Goal: Task Accomplishment & Management: Use online tool/utility

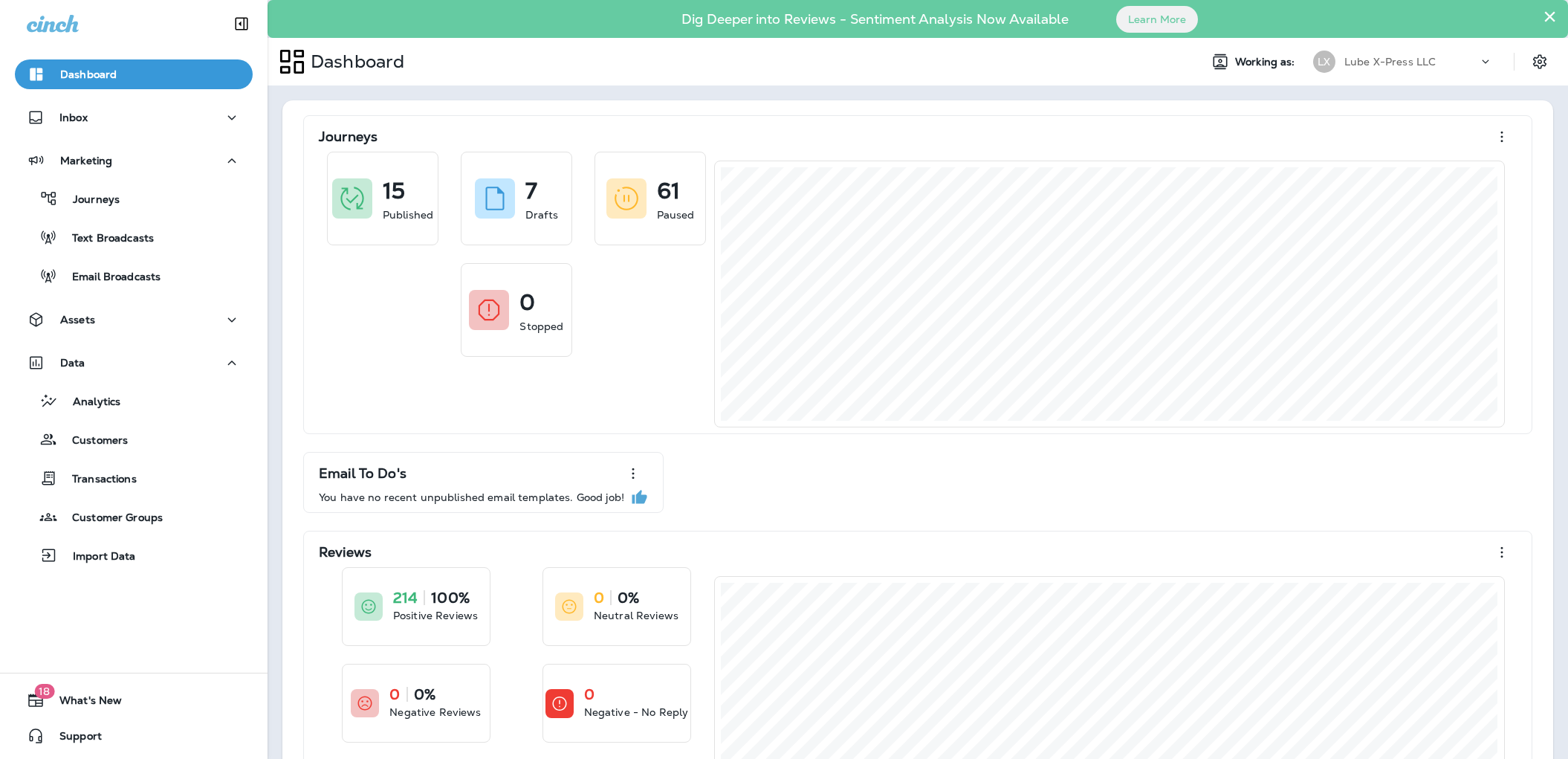
click at [1036, 83] on div "Dashboard Working as: LX Lube X-Press LLC" at bounding box center [917, 62] width 1300 height 48
click at [112, 335] on div "Assets" at bounding box center [134, 323] width 267 height 37
click at [107, 317] on div "Assets" at bounding box center [134, 320] width 214 height 18
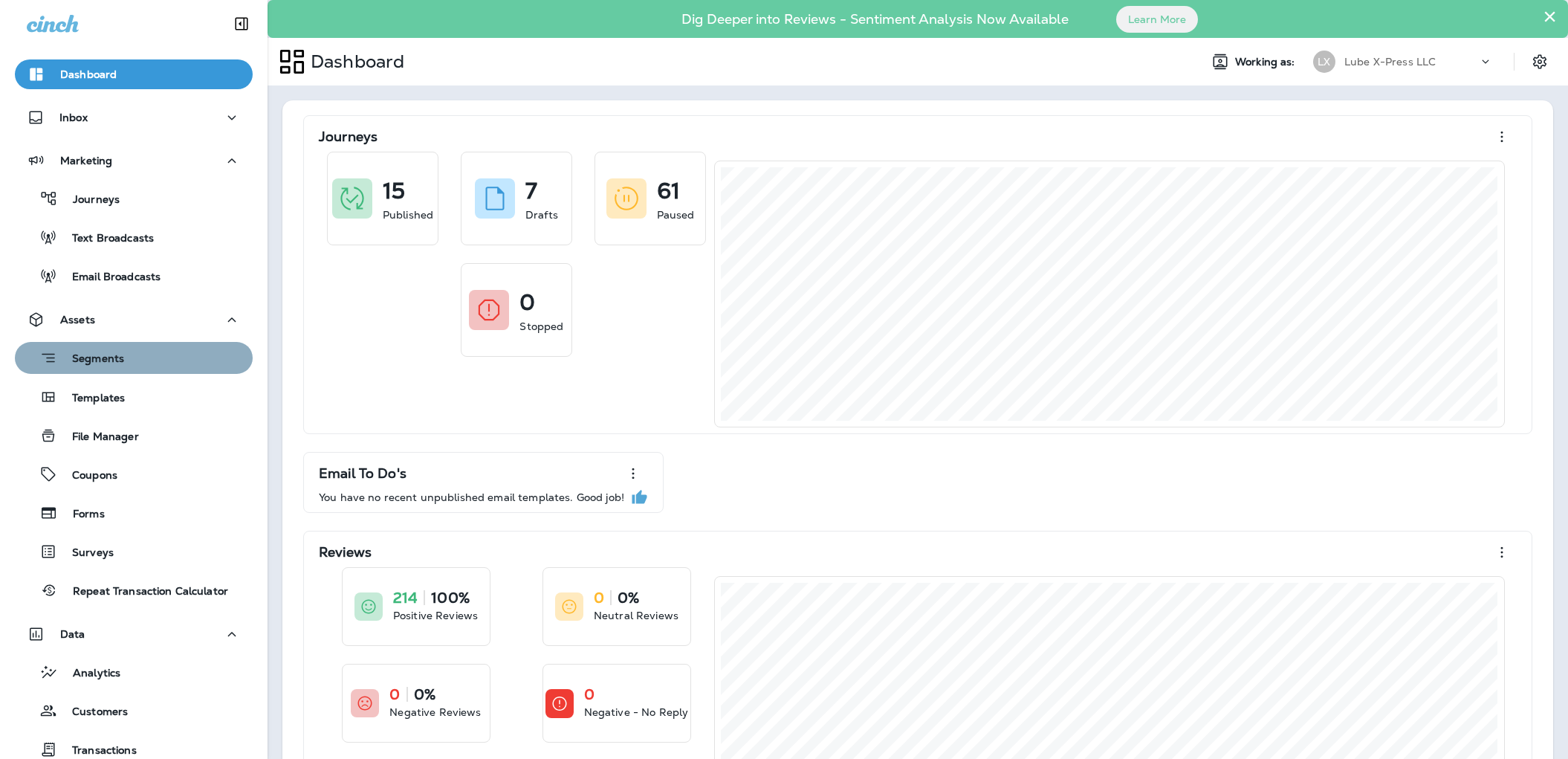
click at [106, 362] on p "Segments" at bounding box center [90, 360] width 67 height 15
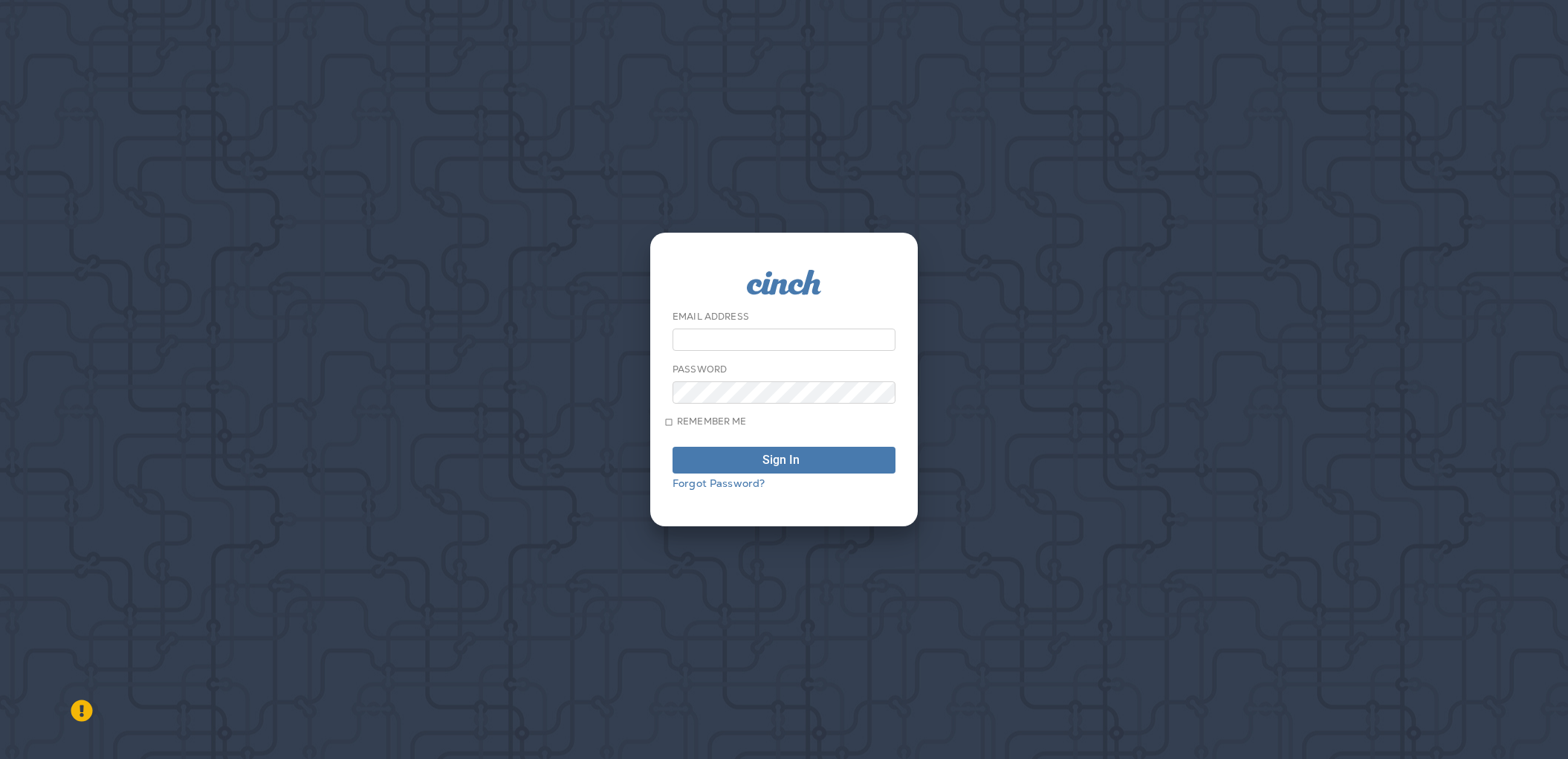
type input "**********"
click at [816, 466] on span "Sign In" at bounding box center [784, 460] width 207 height 12
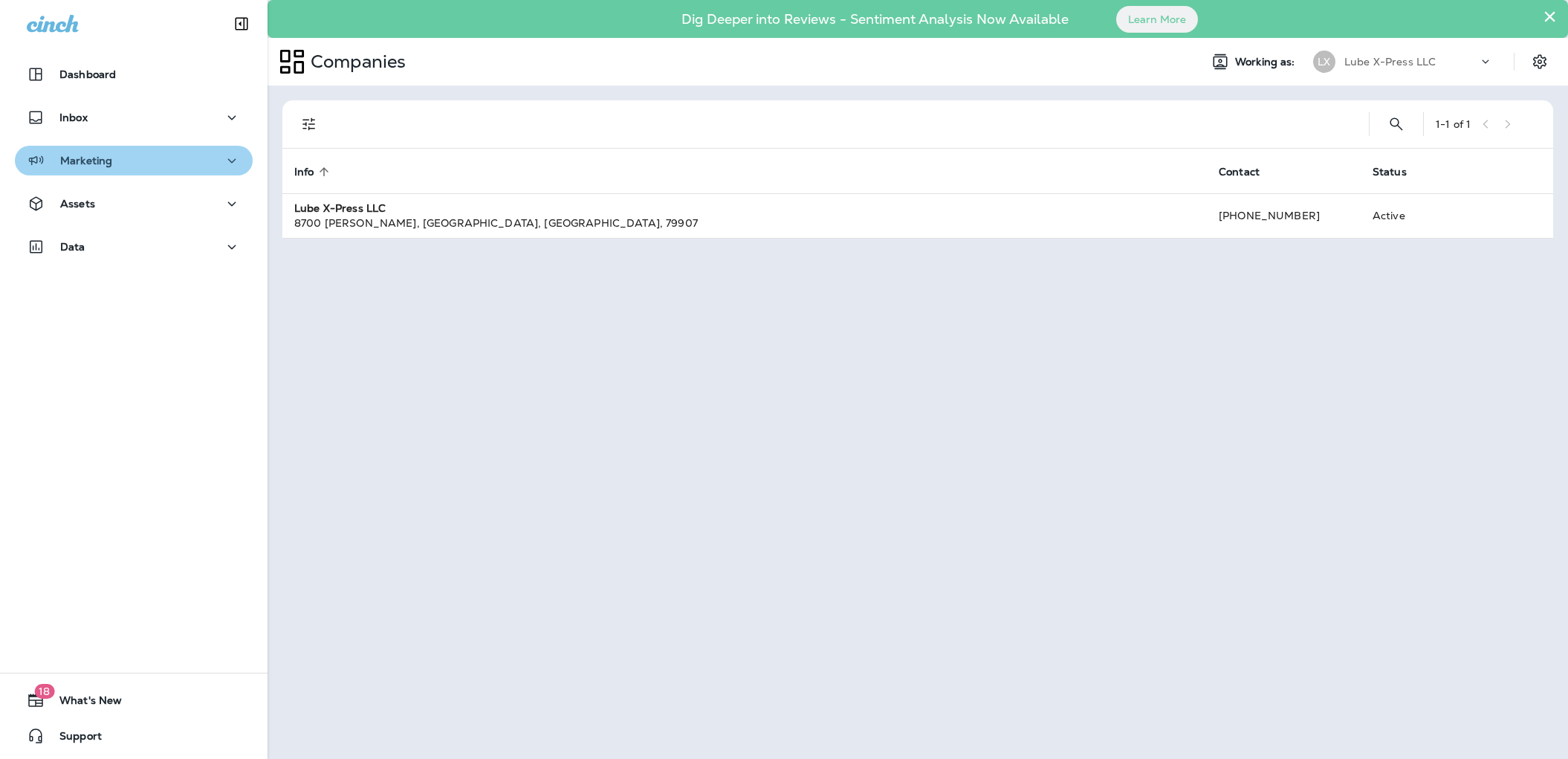
click at [140, 166] on div "Marketing" at bounding box center [134, 161] width 214 height 18
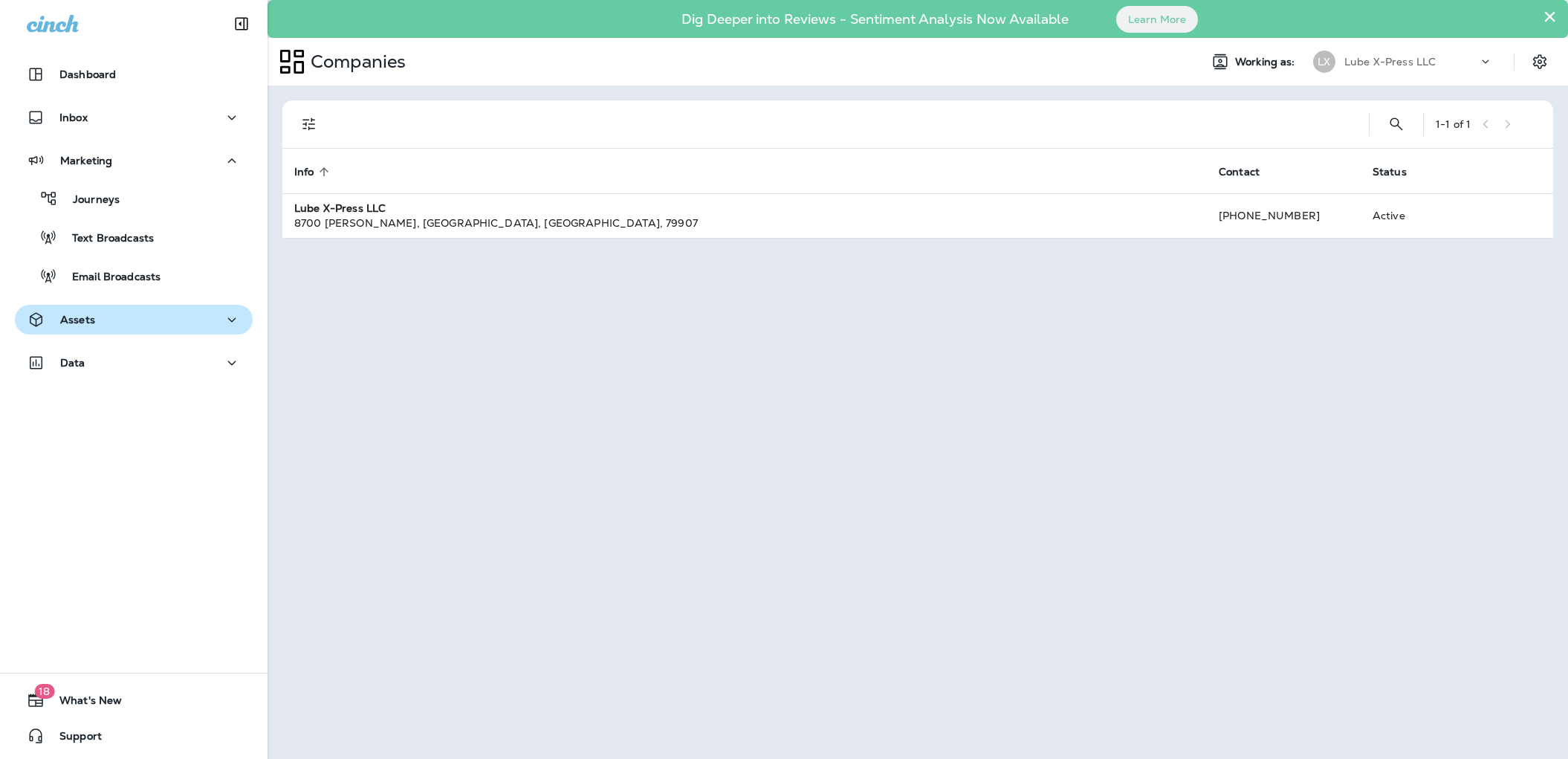
click at [127, 311] on div "Assets" at bounding box center [134, 320] width 214 height 18
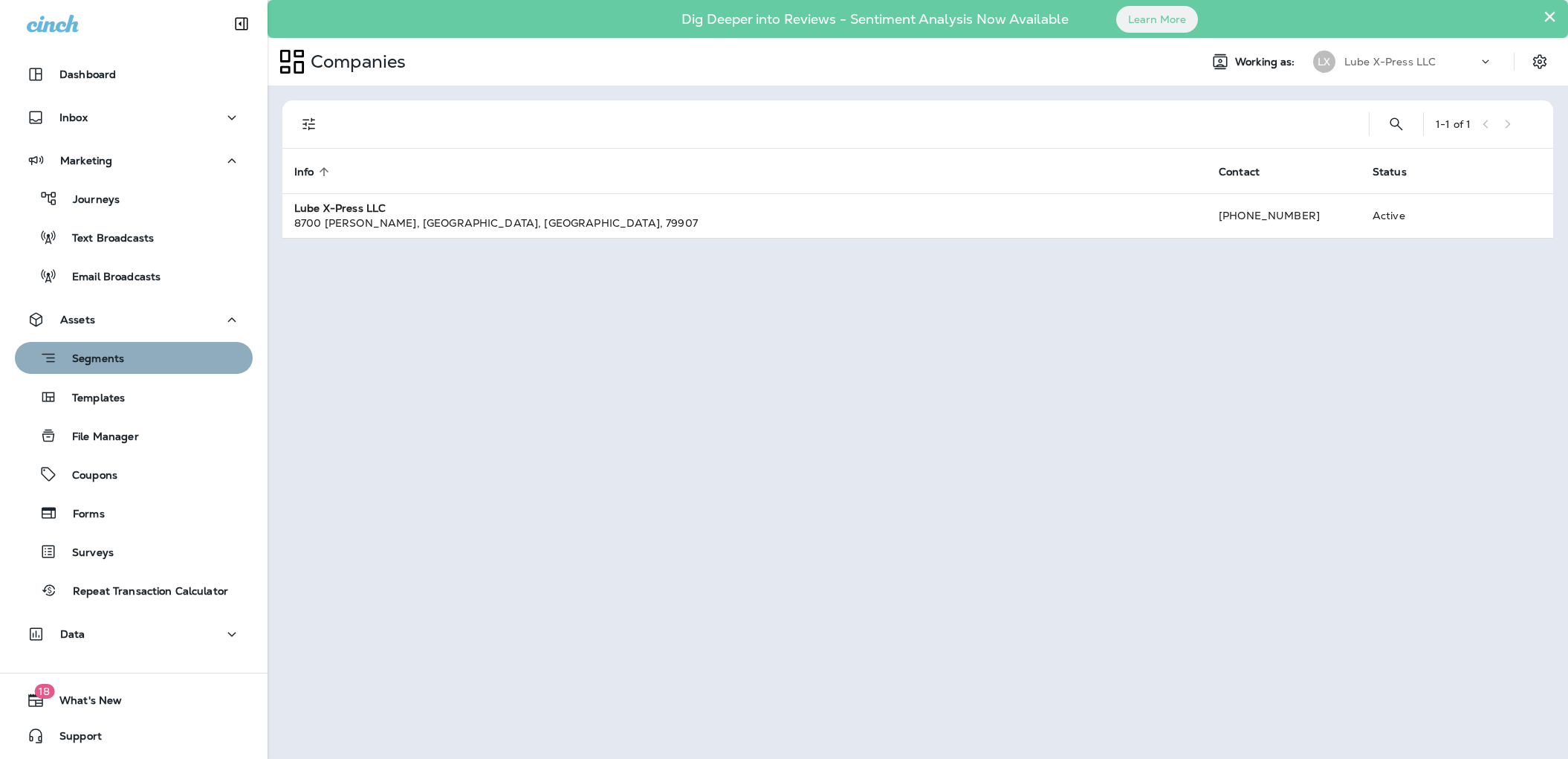
click at [119, 362] on p "Segments" at bounding box center [90, 360] width 67 height 15
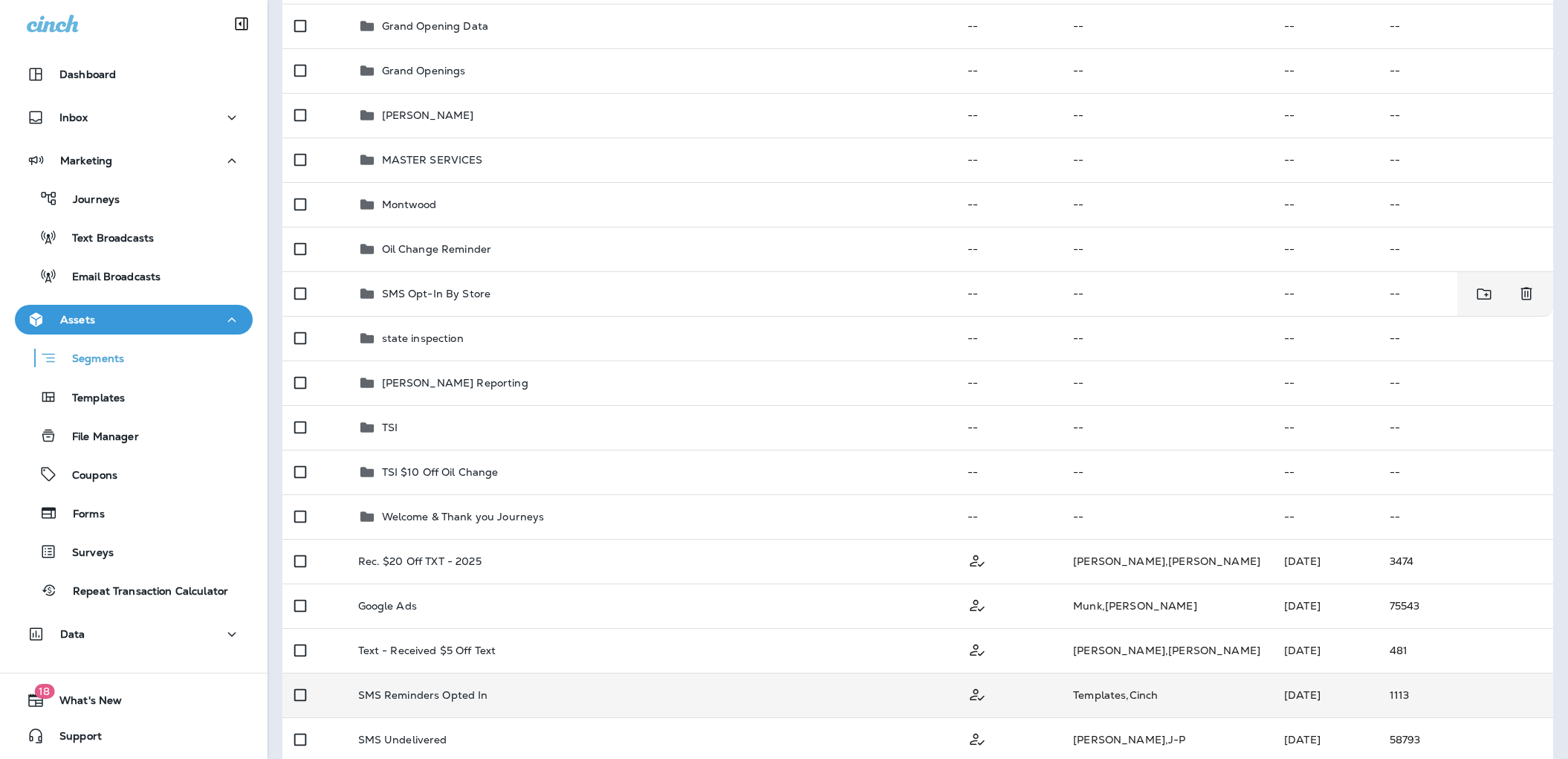
scroll to position [499, 0]
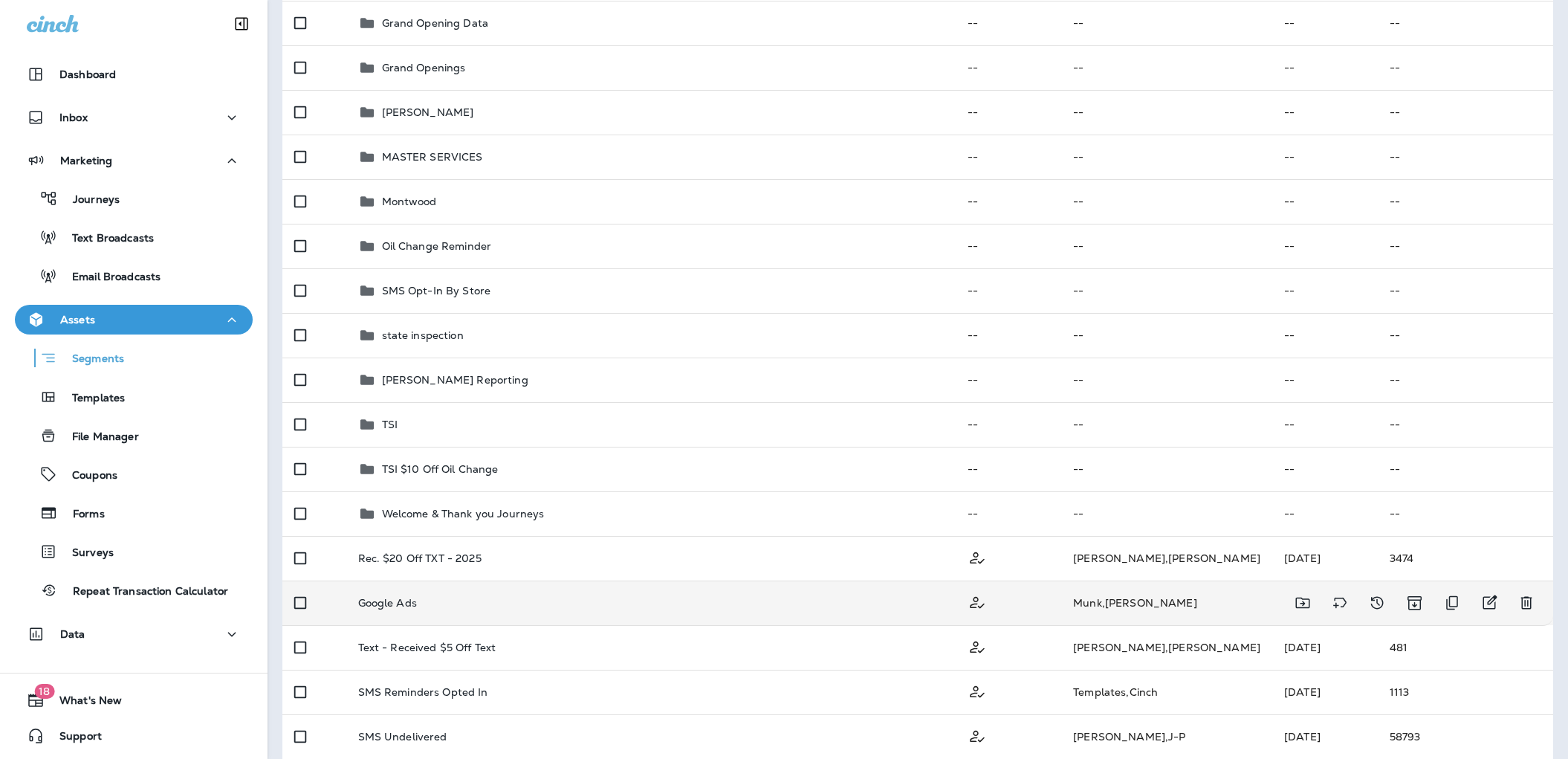
click at [433, 603] on div "Google Ads" at bounding box center [651, 603] width 586 height 12
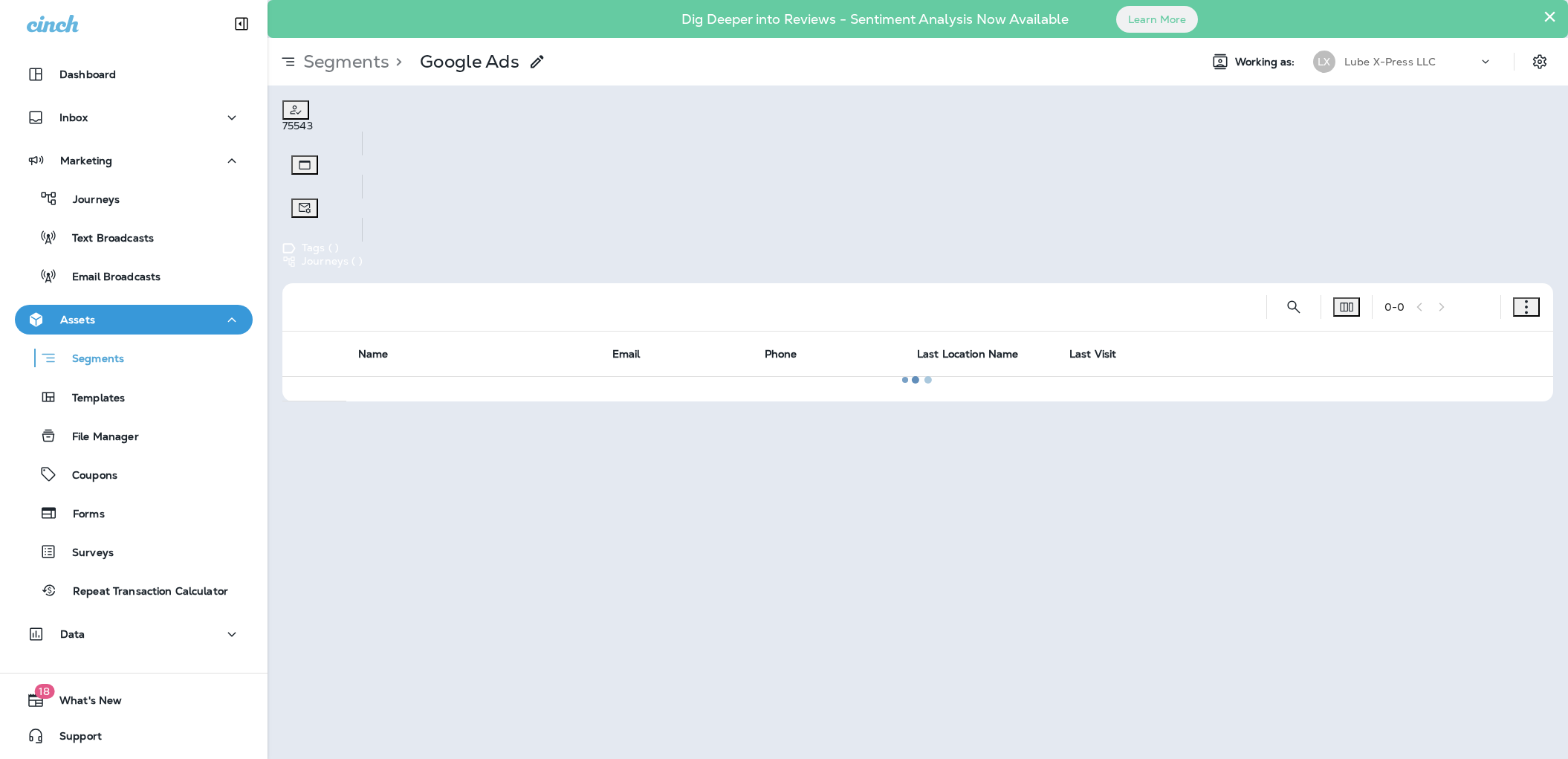
click at [847, 155] on div at bounding box center [917, 379] width 1297 height 756
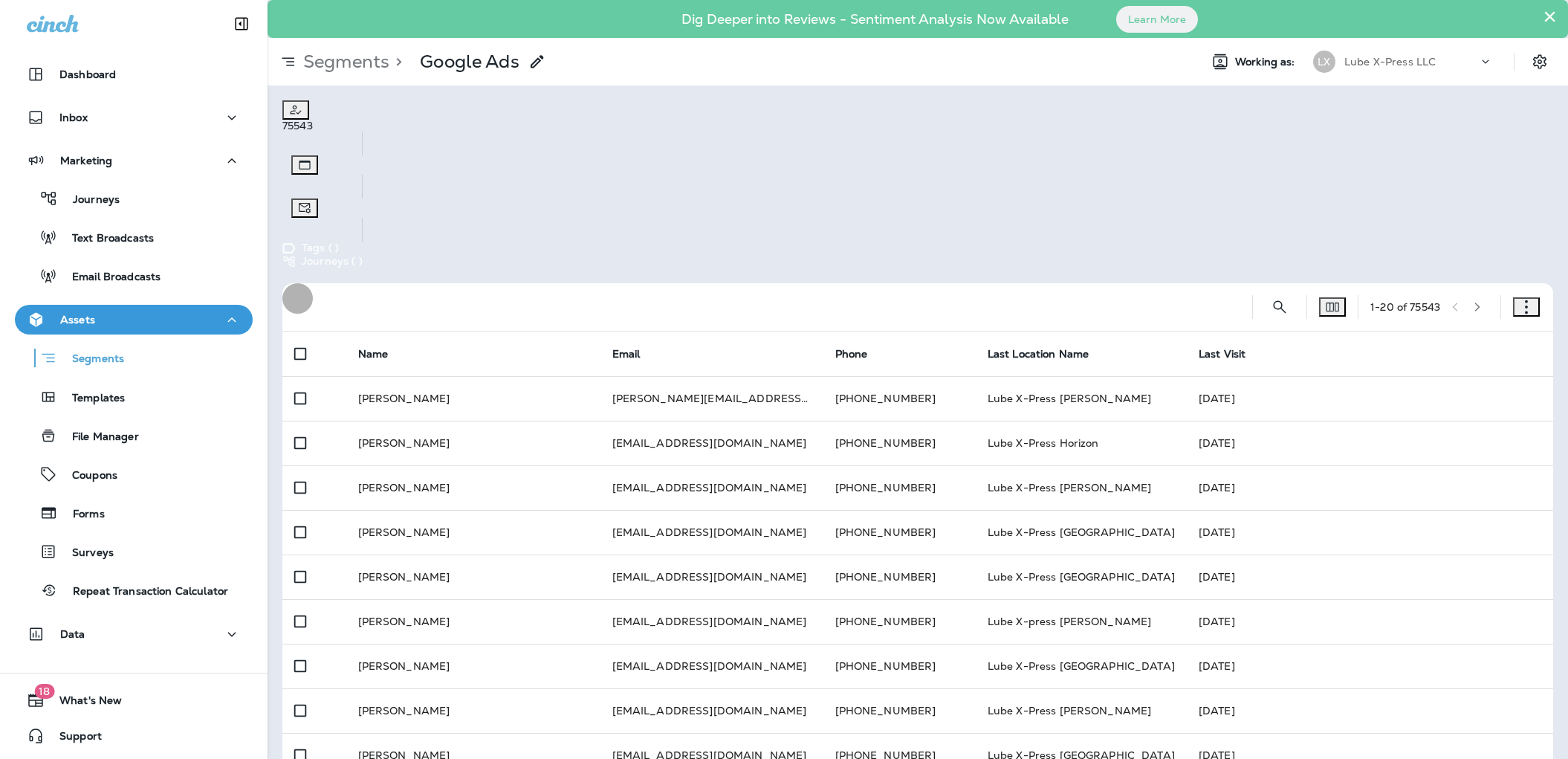
click at [1521, 299] on icon "button" at bounding box center [1526, 307] width 15 height 15
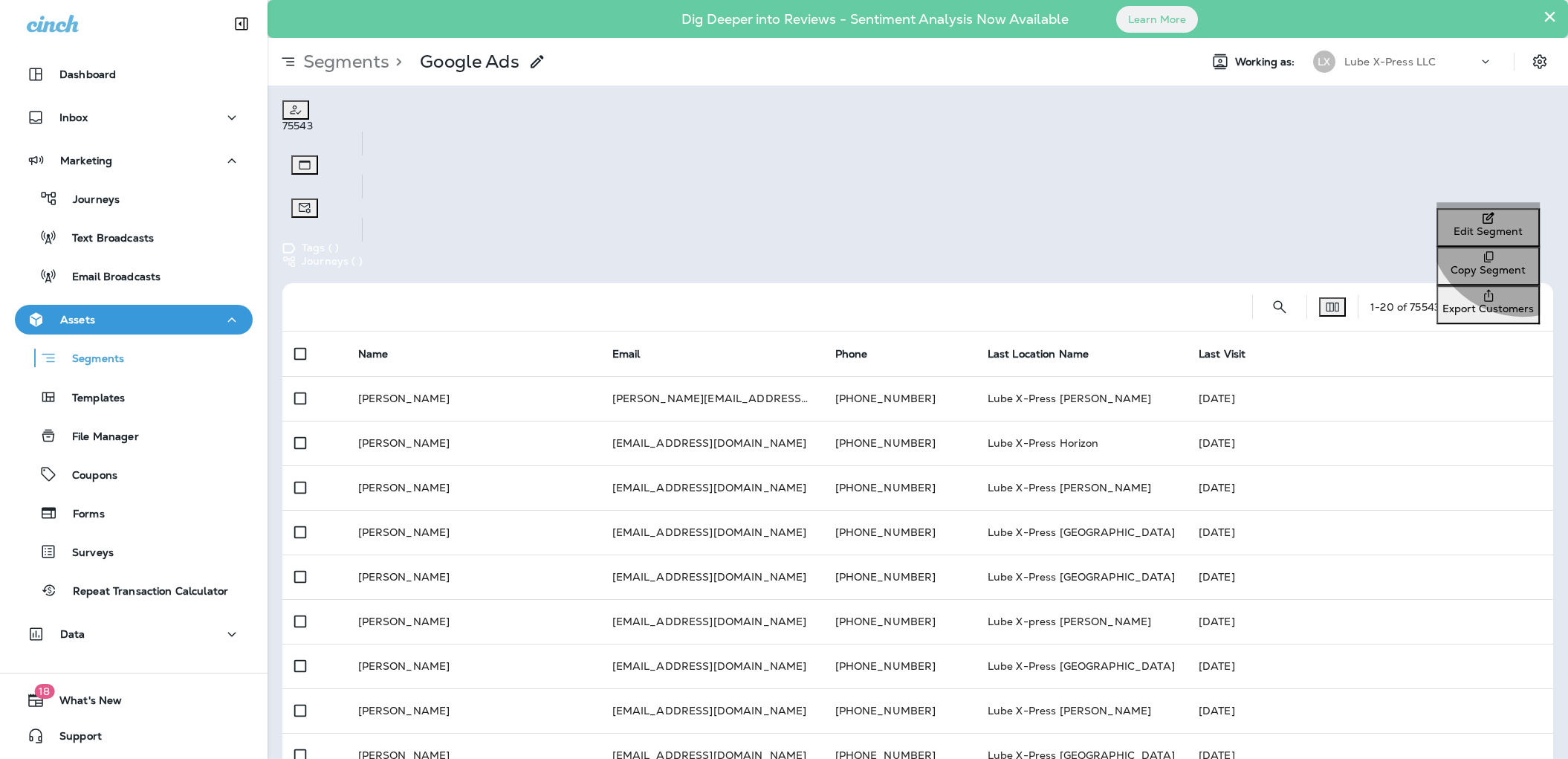
click at [1447, 302] on p "Export Customers" at bounding box center [1488, 308] width 91 height 12
click at [52, 65] on button "Confirm" at bounding box center [26, 57] width 52 height 17
click at [152, 198] on div "Email" at bounding box center [76, 188] width 151 height 18
click at [52, 178] on div "Phone" at bounding box center [34, 168] width 33 height 18
click at [74, 138] on div "First Name" at bounding box center [46, 128] width 55 height 18
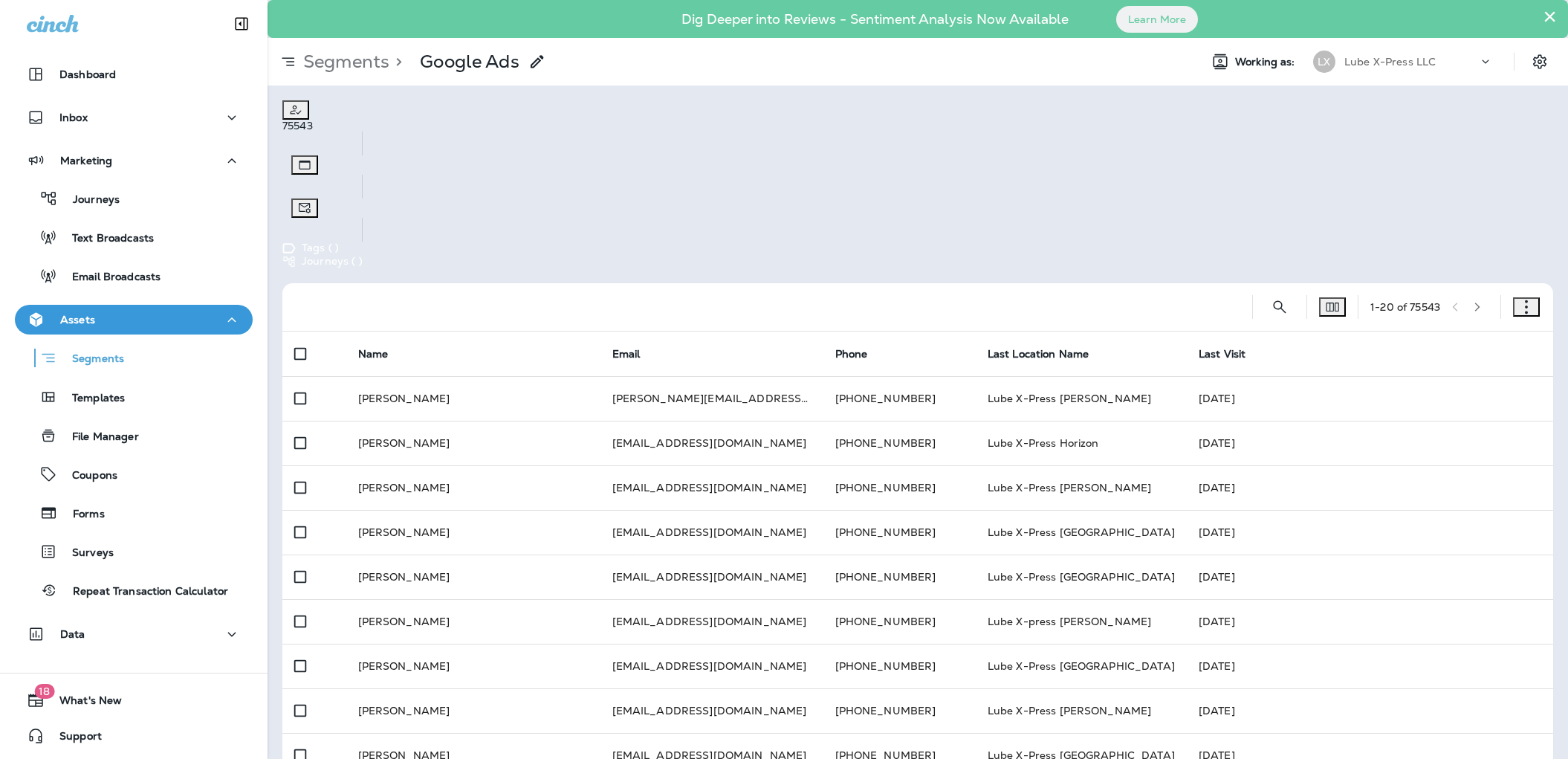
click at [74, 131] on span "Last Name" at bounding box center [46, 125] width 55 height 14
click at [61, 539] on span "Country" at bounding box center [39, 546] width 43 height 14
click at [63, 212] on span "Zip Code" at bounding box center [40, 205] width 45 height 14
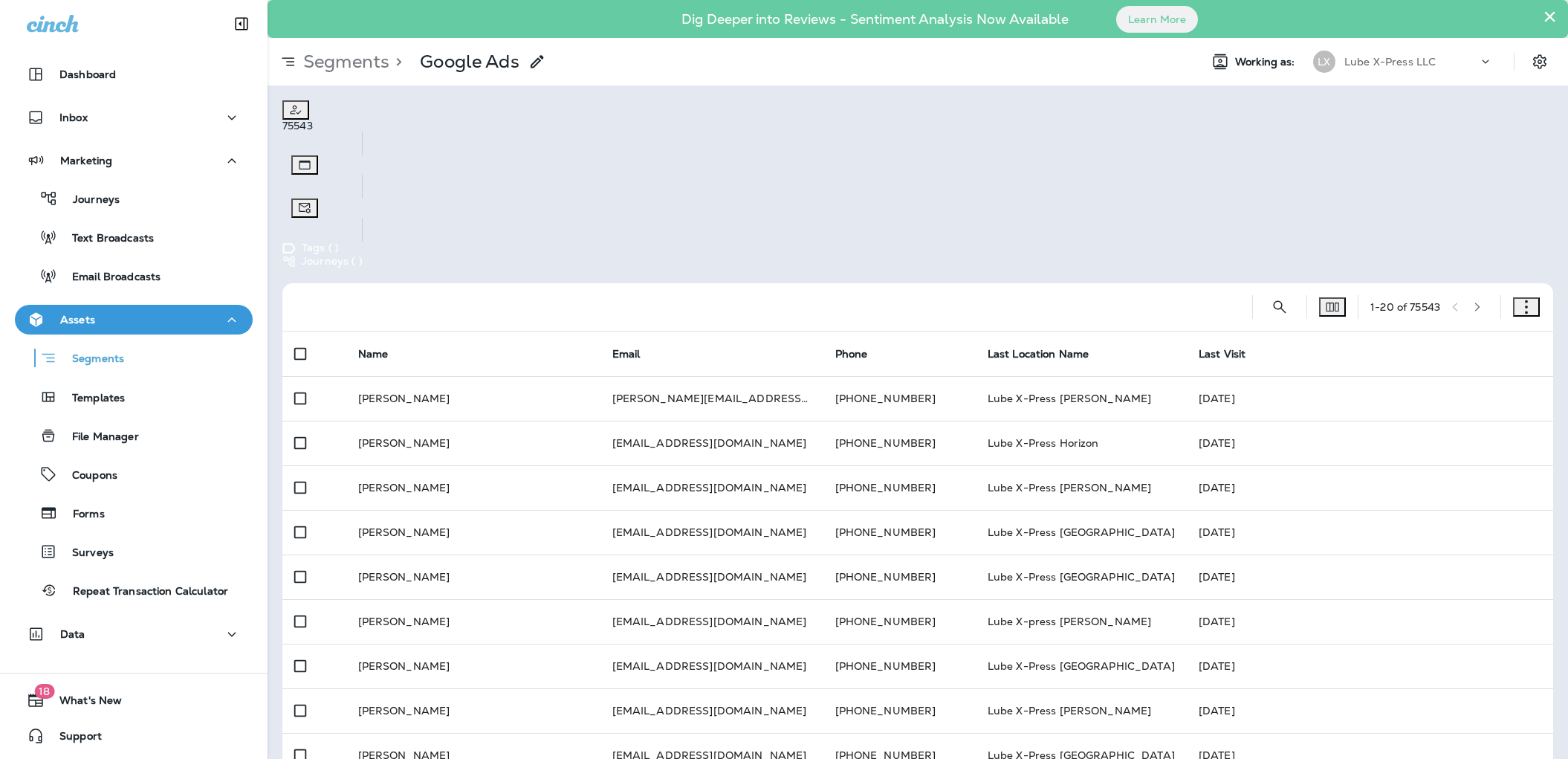
click at [803, 502] on div "Address 1 Address 2 City State Company UUID Organization Job Title Birthday Cin…" at bounding box center [784, 549] width 1568 height 861
click at [801, 534] on div "Address 1 Address 2 City State Company UUID Organization Job Title Birthday Cin…" at bounding box center [784, 549] width 1568 height 861
click at [390, 0] on div at bounding box center [784, 0] width 1568 height 0
click at [101, 205] on p "Journeys" at bounding box center [88, 200] width 62 height 14
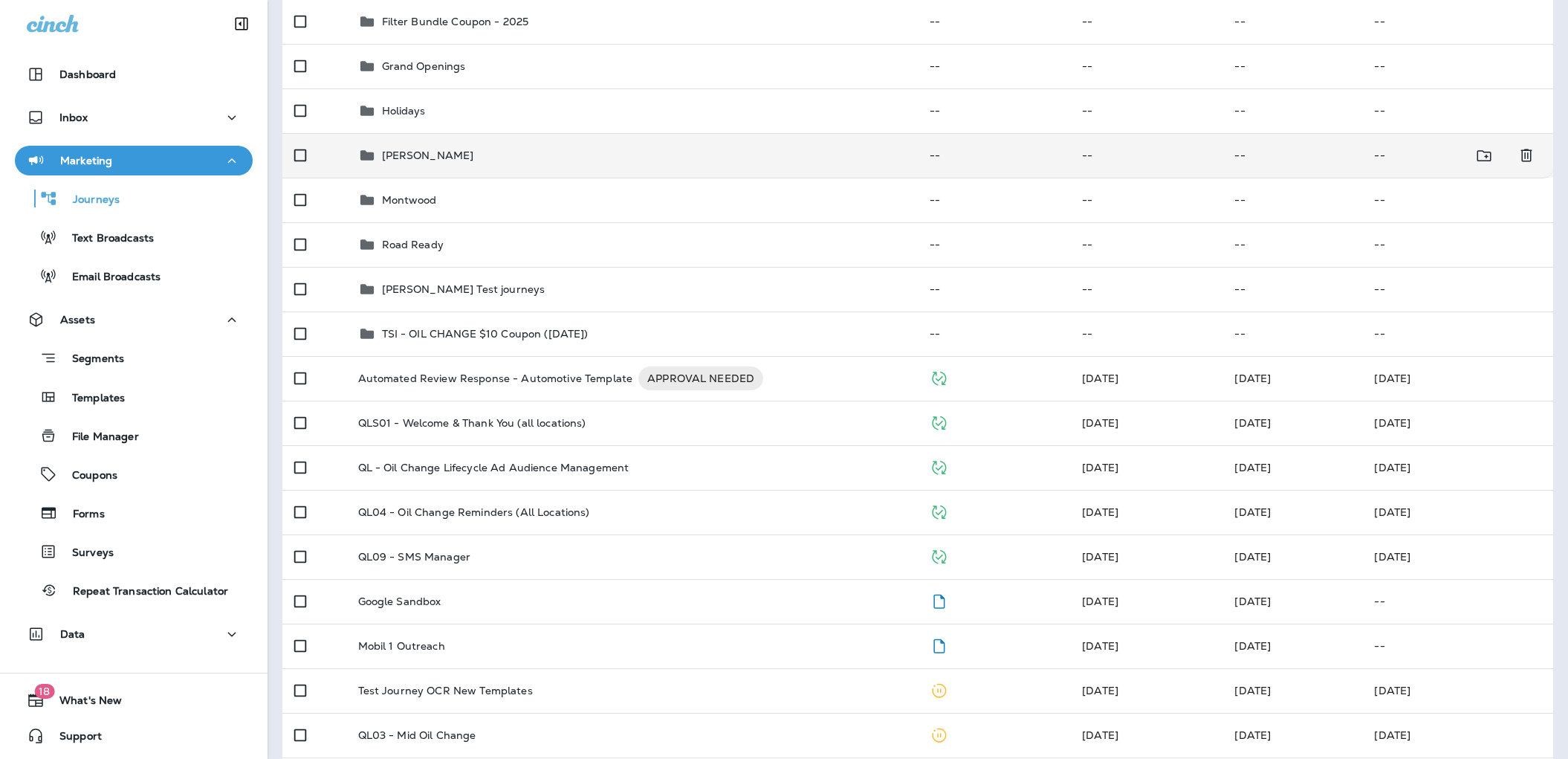
scroll to position [413, 0]
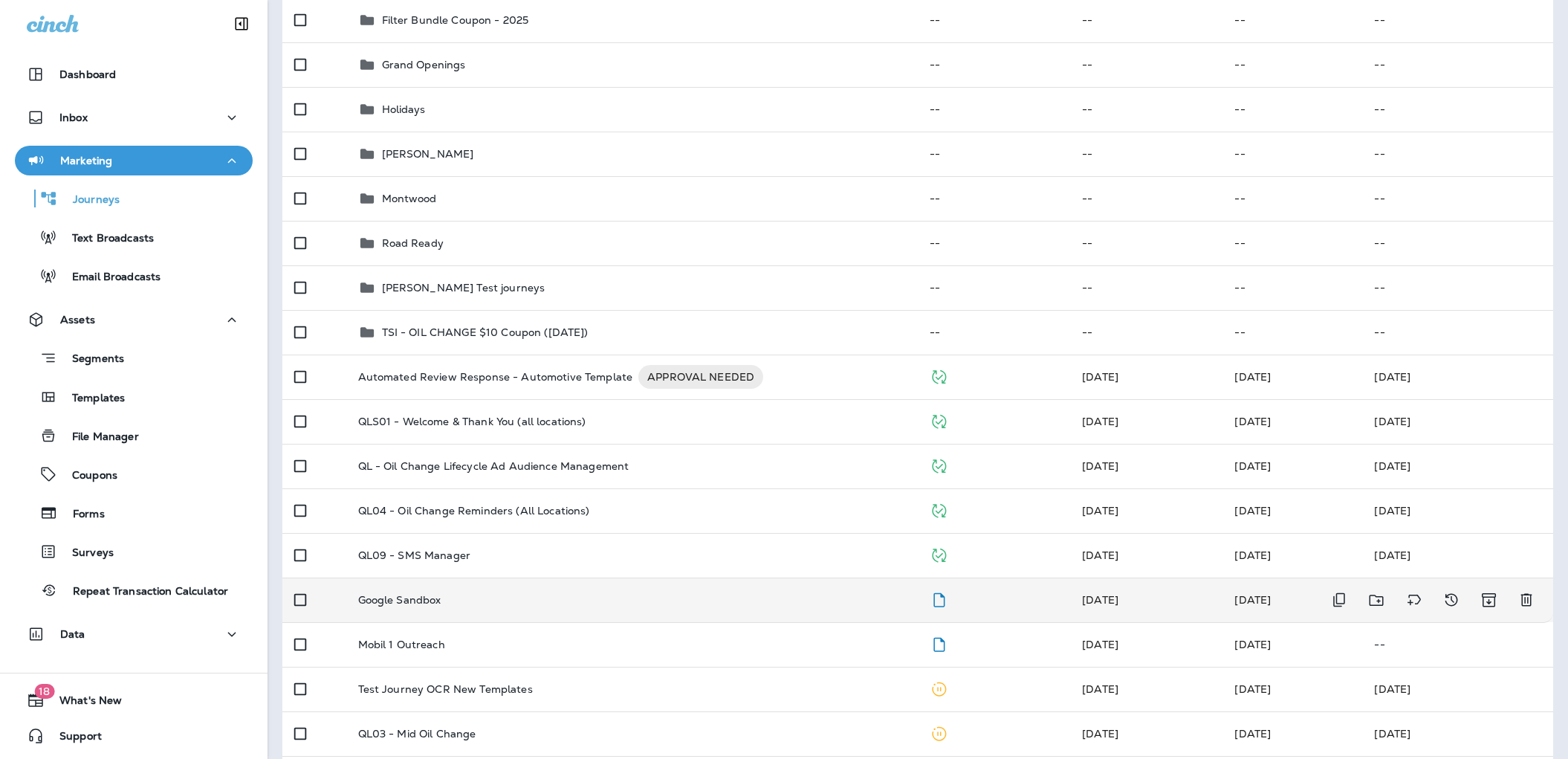
click at [574, 601] on div "Google Sandbox" at bounding box center [633, 600] width 548 height 12
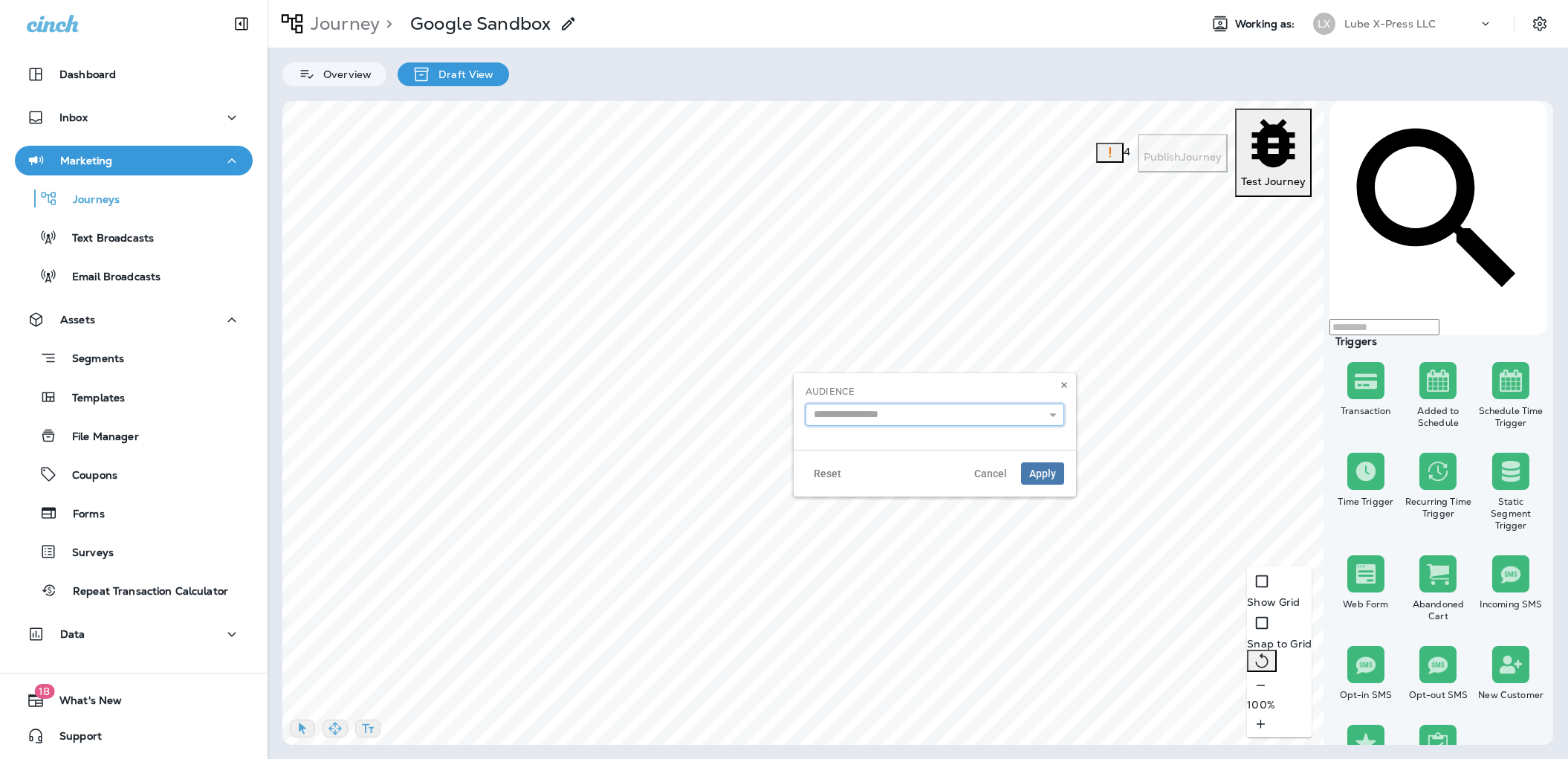
click at [926, 416] on input "text" at bounding box center [935, 414] width 258 height 22
click at [1064, 383] on use at bounding box center [1063, 385] width 5 height 6
